Goal: Task Accomplishment & Management: Manage account settings

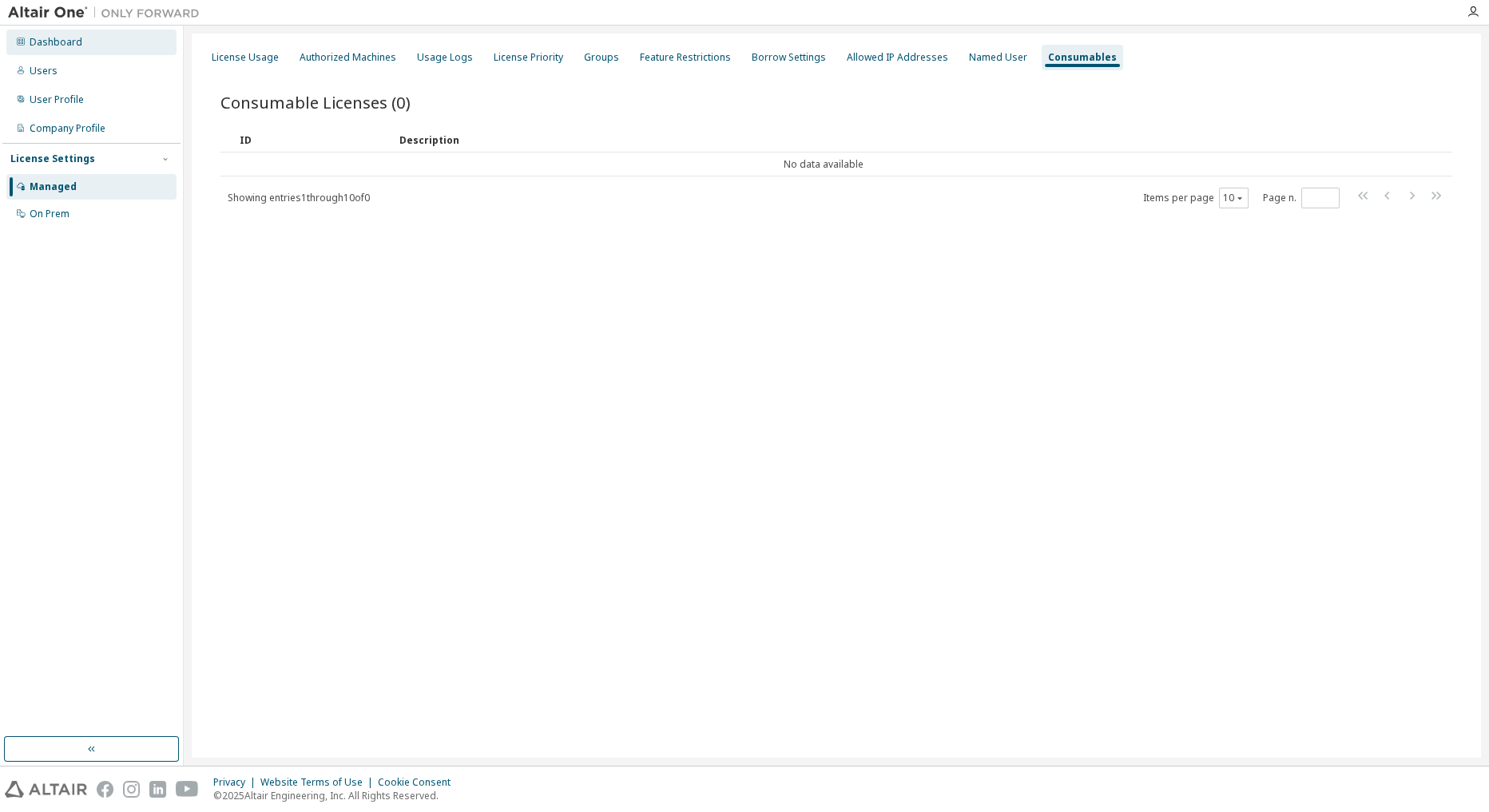
click at [62, 36] on div "Dashboard" at bounding box center [56, 42] width 53 height 13
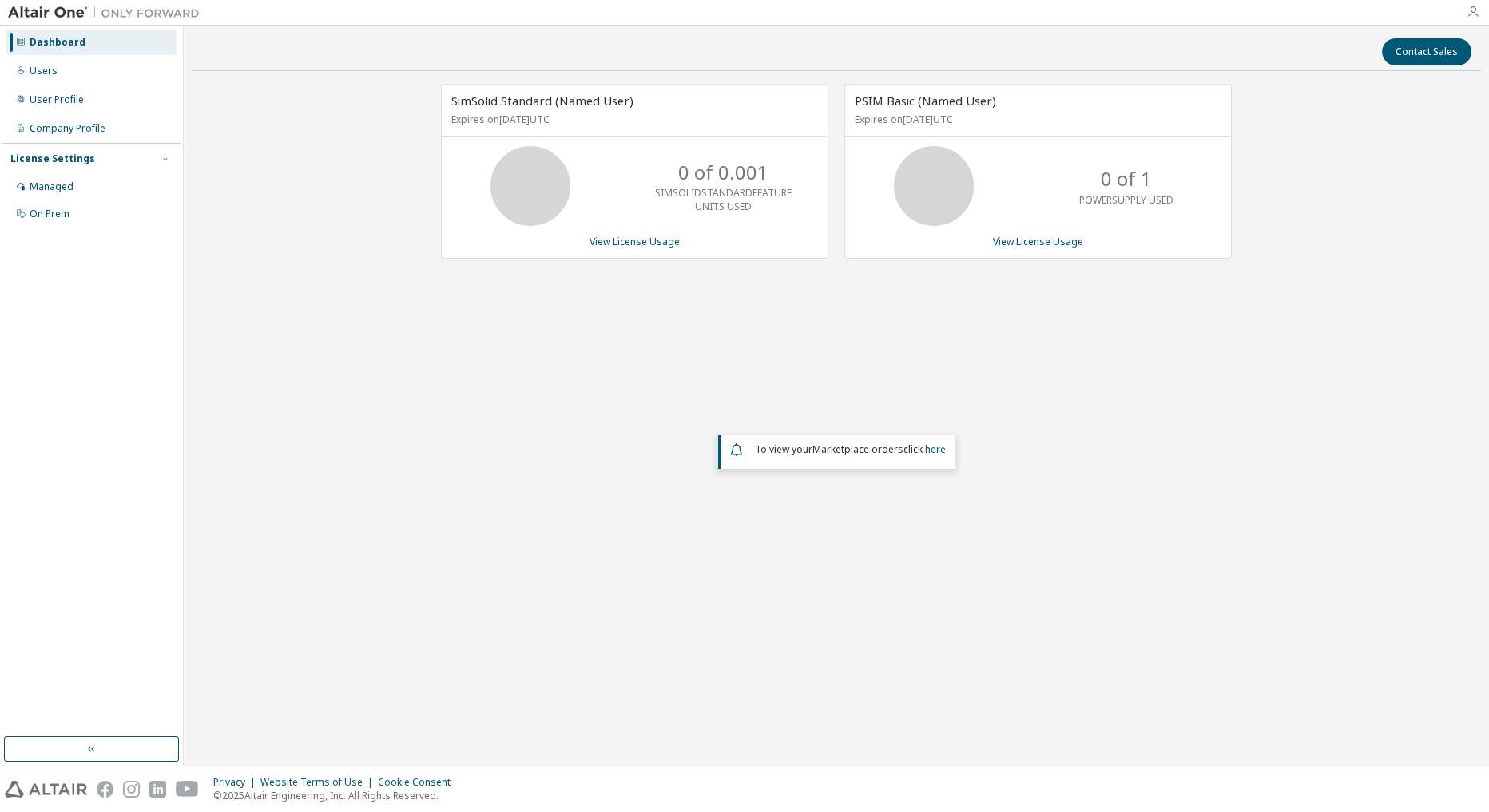
click at [1476, 12] on icon "button" at bounding box center [1472, 12] width 13 height 13
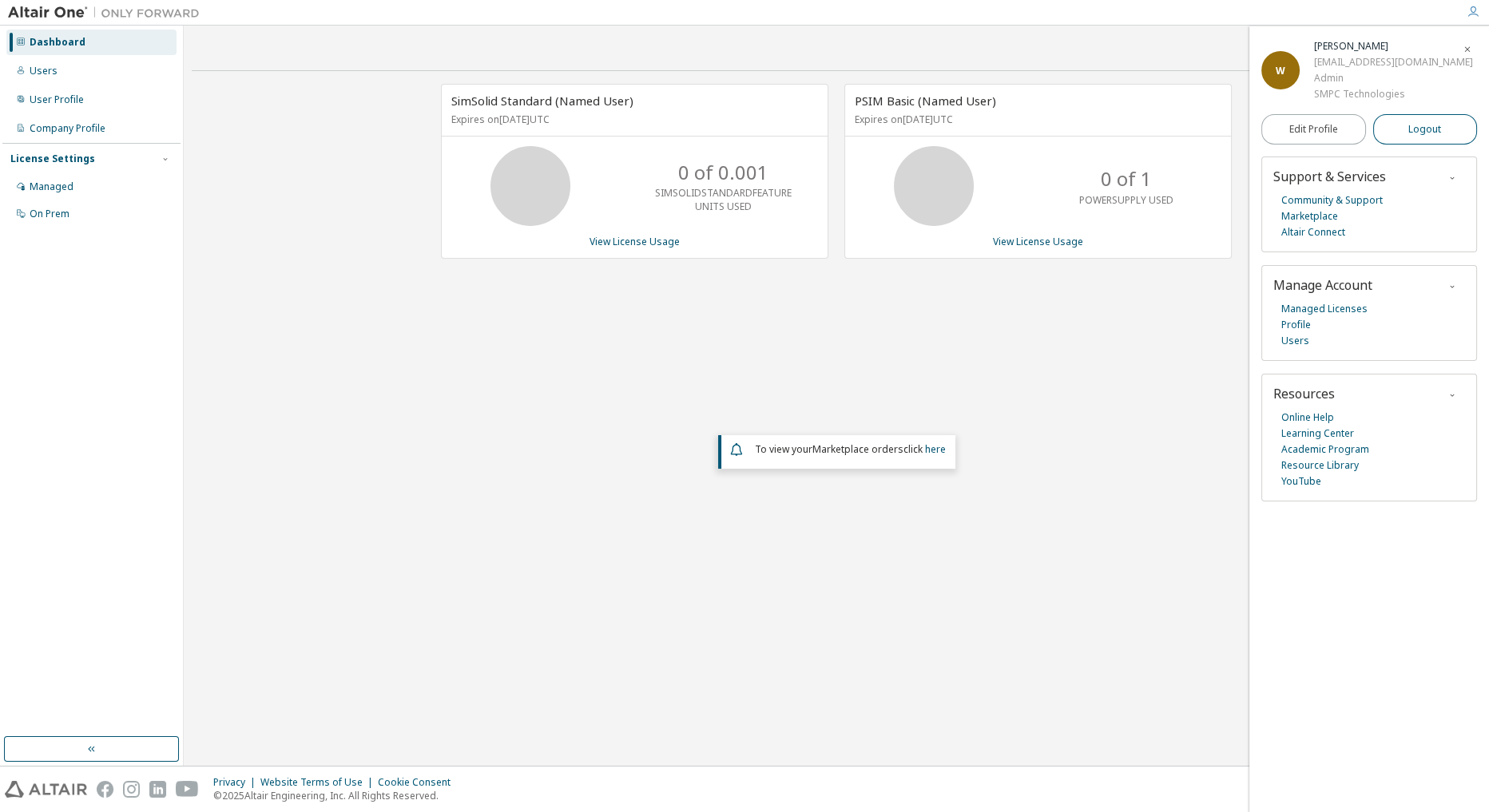
click at [1407, 120] on button "Logout" at bounding box center [1424, 129] width 105 height 30
